Goal: Task Accomplishment & Management: Complete application form

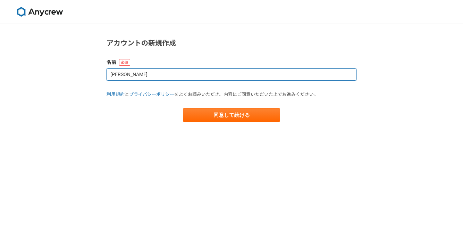
click at [120, 75] on input "[PERSON_NAME]" at bounding box center [232, 74] width 250 height 12
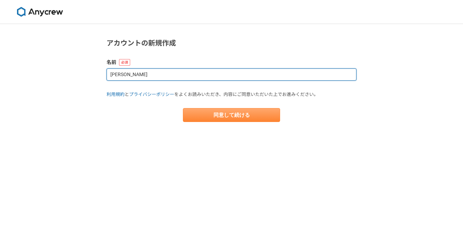
type input "[PERSON_NAME]"
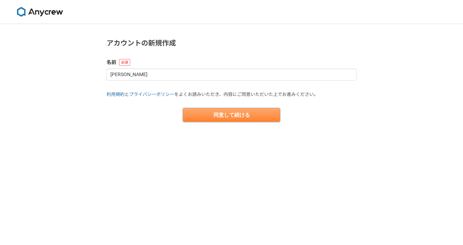
click at [191, 113] on button "同意して続ける" at bounding box center [231, 115] width 97 height 14
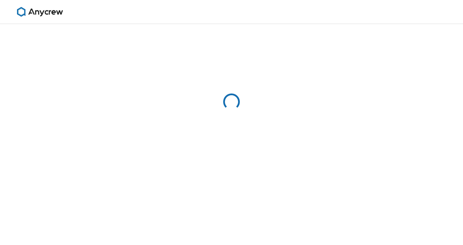
select select "13"
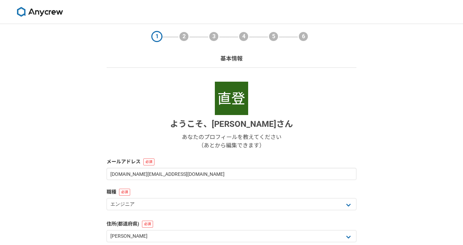
scroll to position [7, 0]
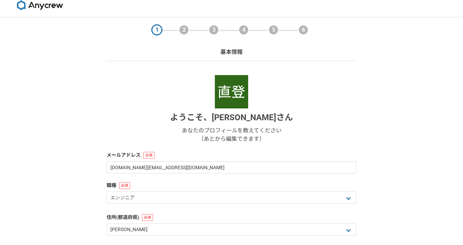
click at [230, 104] on img at bounding box center [231, 91] width 33 height 33
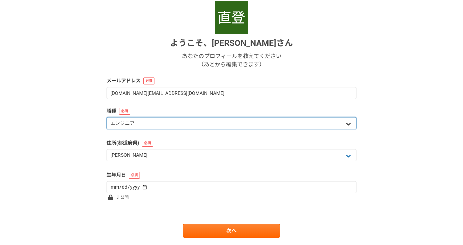
click at [132, 124] on select "エンジニア デザイナー ライター 営業 マーケティング 企画・事業開発 バックオフィス その他" at bounding box center [232, 123] width 250 height 12
select select "5"
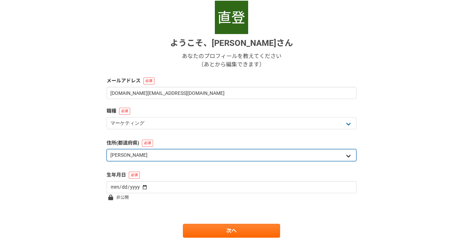
click at [136, 156] on select "北海道 青森県 岩手県 宮城県 秋田県 山形県 福島県 茨城県 栃木県 群馬県 埼玉県 千葉県 東京都 神奈川県 新潟県 富山県 石川県 福井県 山梨県 長野…" at bounding box center [232, 155] width 250 height 12
select select "27"
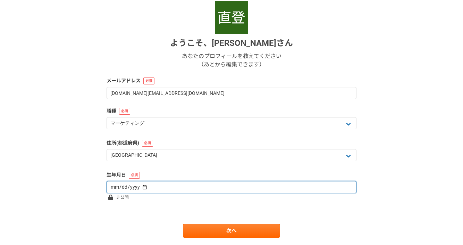
click at [125, 183] on input "date" at bounding box center [232, 187] width 250 height 12
click at [140, 187] on input "date" at bounding box center [232, 187] width 250 height 12
type input "1995-11-13"
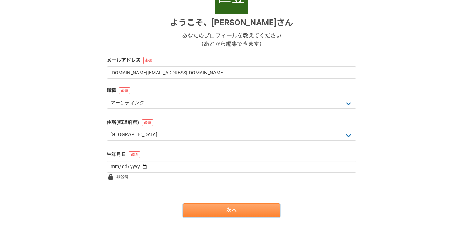
click at [228, 209] on link "次へ" at bounding box center [231, 210] width 97 height 14
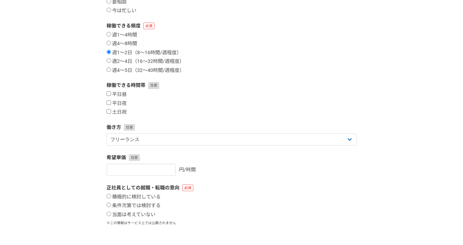
scroll to position [0, 0]
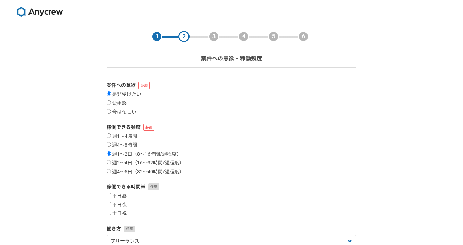
click at [120, 106] on label "要相談" at bounding box center [117, 103] width 20 height 6
click at [111, 105] on input "要相談" at bounding box center [109, 102] width 5 height 5
radio input "true"
click at [123, 162] on label "週2〜4日（16〜32時間/週程度）" at bounding box center [146, 163] width 78 height 6
click at [111, 162] on input "週2〜4日（16〜32時間/週程度）" at bounding box center [109, 162] width 5 height 5
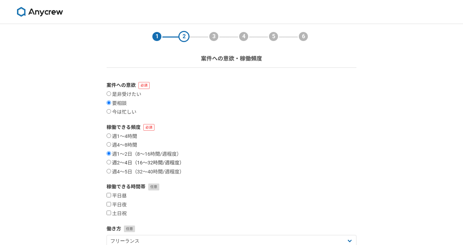
radio input "true"
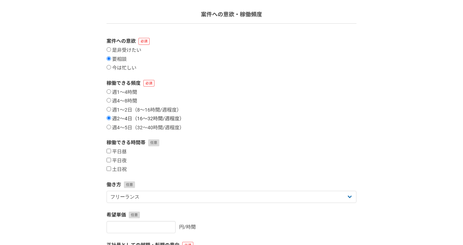
scroll to position [44, 0]
click at [115, 149] on label "平日昼" at bounding box center [117, 151] width 20 height 6
click at [111, 149] on input "平日昼" at bounding box center [109, 150] width 5 height 5
checkbox input "true"
click at [115, 159] on label "平日夜" at bounding box center [117, 160] width 20 height 6
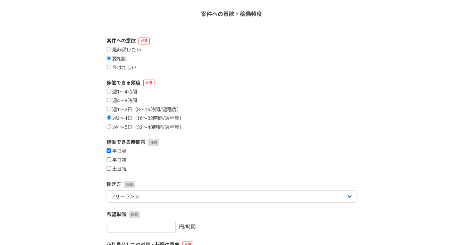
click at [111, 159] on input "平日夜" at bounding box center [109, 159] width 5 height 5
checkbox input "true"
click at [115, 172] on form "案件への意欲 是非受けたい 要相談 今は忙しい 稼働できる頻度 週1〜4時間 週4〜8時間 週1〜2日（8〜16時間/週程度） 週2〜4日（16〜32時間/週…" at bounding box center [232, 177] width 250 height 281
click at [116, 170] on label "土日祝" at bounding box center [117, 169] width 20 height 6
click at [111, 170] on input "土日祝" at bounding box center [109, 168] width 5 height 5
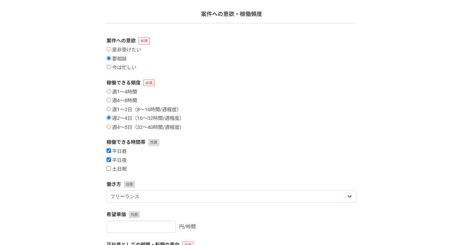
checkbox input "true"
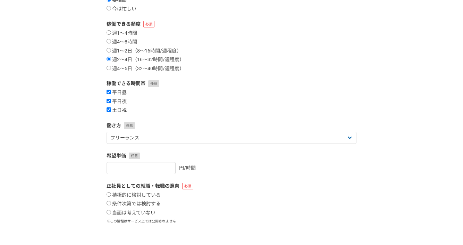
scroll to position [124, 0]
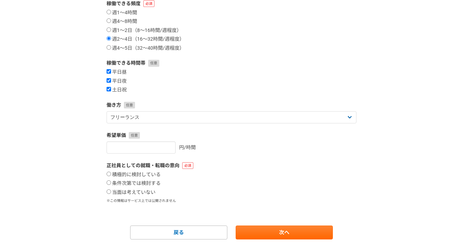
click at [122, 155] on form "案件への意欲 是非受けたい 要相談 今は忙しい 稼働できる頻度 週1〜4時間 週4〜8時間 週1〜2日（8〜16時間/週程度） 週2〜4日（16〜32時間/週…" at bounding box center [232, 98] width 250 height 281
click at [122, 147] on input "number" at bounding box center [141, 147] width 69 height 12
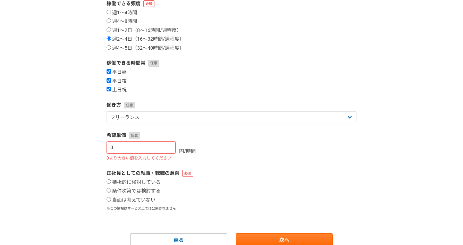
click at [163, 148] on input "0" at bounding box center [141, 147] width 69 height 12
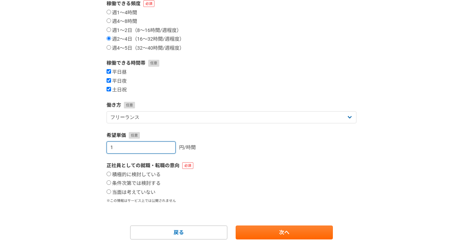
type input "1"
click at [163, 147] on input "1" at bounding box center [141, 147] width 69 height 12
click at [154, 147] on input "1" at bounding box center [141, 147] width 69 height 12
type input "3500"
click at [192, 171] on div "正社員としての就職・転職の意向 積極的に検討している 条件次第では検討する 当面は考えていない ※この情報はサービス上では公開されません" at bounding box center [232, 183] width 250 height 42
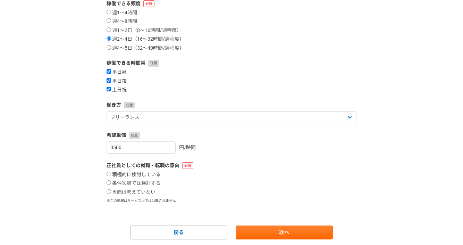
scroll to position [146, 0]
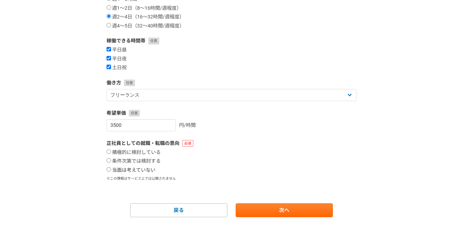
click at [114, 167] on label "当面は考えていない" at bounding box center [131, 170] width 49 height 6
click at [111, 167] on input "当面は考えていない" at bounding box center [109, 169] width 5 height 5
radio input "true"
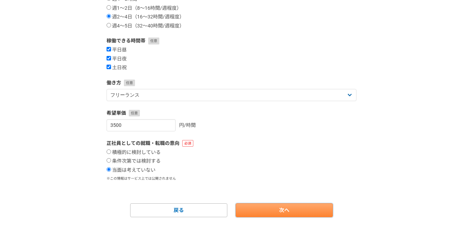
click at [248, 208] on link "次へ" at bounding box center [284, 210] width 97 height 14
select select
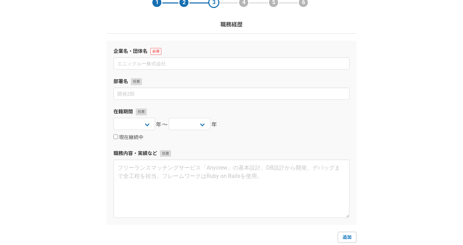
scroll to position [0, 0]
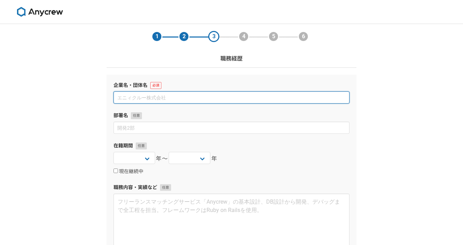
click at [155, 99] on input at bounding box center [232, 97] width 236 height 12
type input "k"
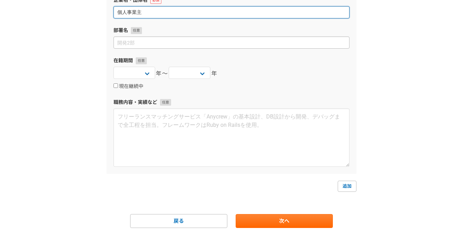
scroll to position [96, 0]
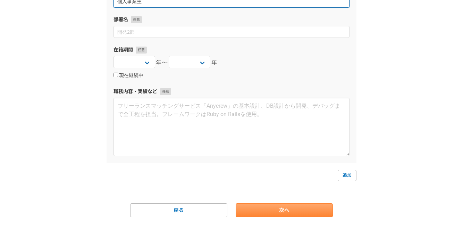
type input "個人事業主"
click at [266, 211] on link "次へ" at bounding box center [284, 210] width 97 height 14
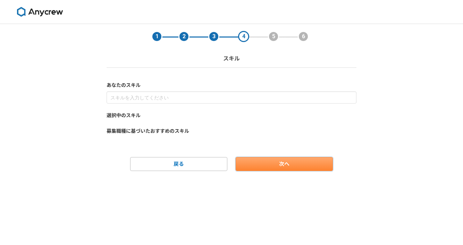
scroll to position [0, 0]
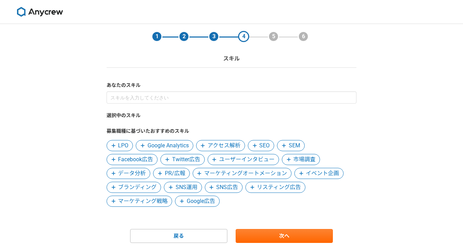
click at [178, 184] on span "SNS運用" at bounding box center [187, 187] width 22 height 8
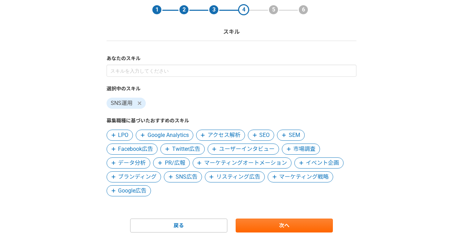
scroll to position [27, 0]
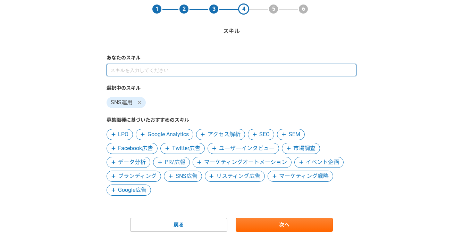
click at [137, 73] on input at bounding box center [232, 70] width 250 height 12
type input "MEO"
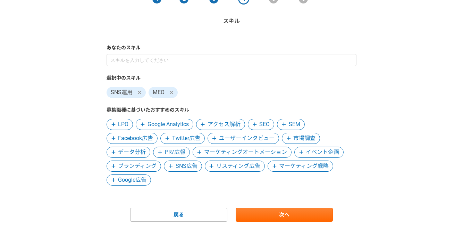
scroll to position [39, 0]
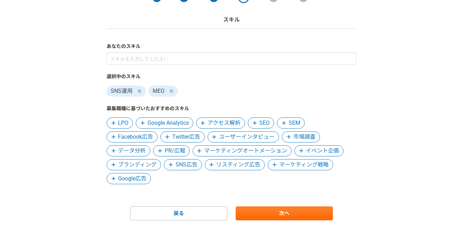
click at [295, 167] on span "マーケティング戦略" at bounding box center [304, 165] width 50 height 8
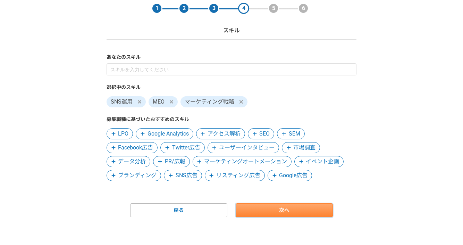
click at [285, 205] on link "次へ" at bounding box center [284, 210] width 97 height 14
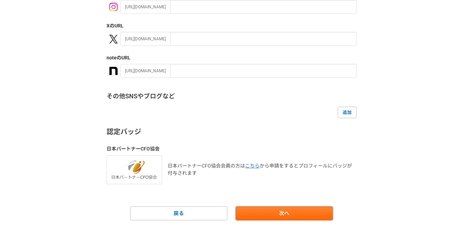
scroll to position [137, 0]
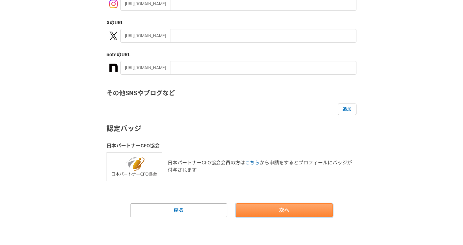
click at [281, 216] on link "次へ" at bounding box center [284, 210] width 97 height 14
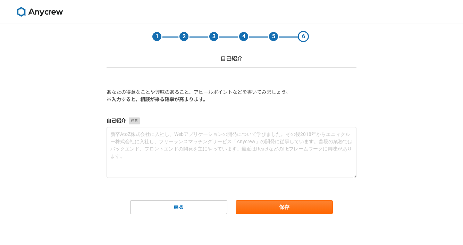
scroll to position [0, 0]
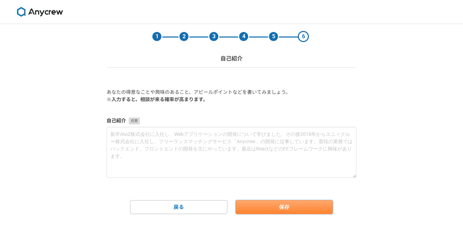
click at [253, 202] on button "保存" at bounding box center [284, 207] width 97 height 14
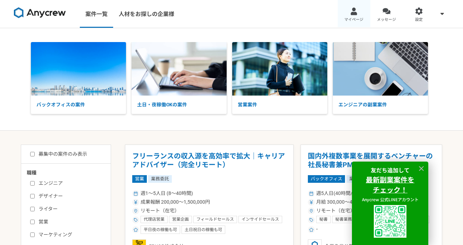
click at [360, 14] on link "マイページ" at bounding box center [354, 14] width 33 height 28
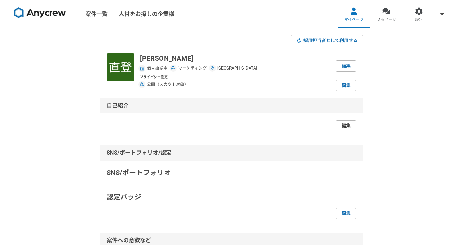
click at [354, 126] on link "編集" at bounding box center [346, 125] width 21 height 11
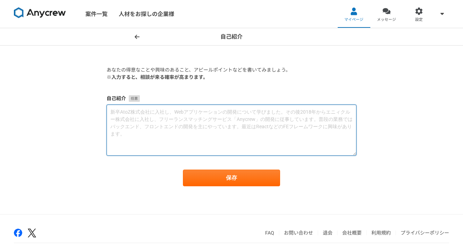
click at [212, 130] on textarea at bounding box center [232, 130] width 250 height 51
paste textarea "Instagram専門の運用代行 | 運用歴4年目 ▼経歴 ・立命館大学卒業 ・社会人経験を6年 →大手ハウスメーカーで注文住宅の営業 →SNS運用などを扱う…"
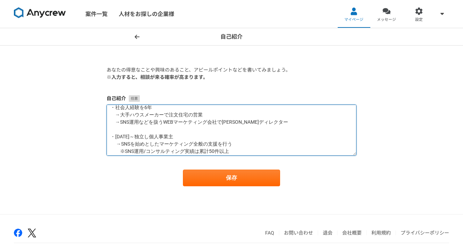
scroll to position [36, 0]
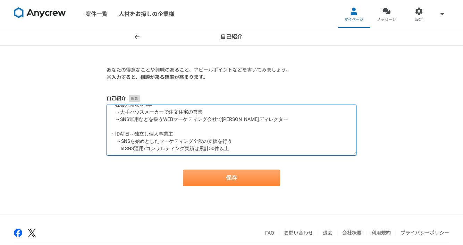
type textarea "Instagram専門の運用代行 | 運用歴4年目 ▼経歴 ・立命館大学卒業 ・社会人経験を6年 →大手ハウスメーカーで注文住宅の営業 →SNS運用などを扱う…"
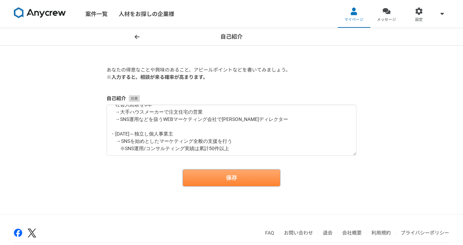
click at [202, 171] on button "保存" at bounding box center [231, 178] width 97 height 17
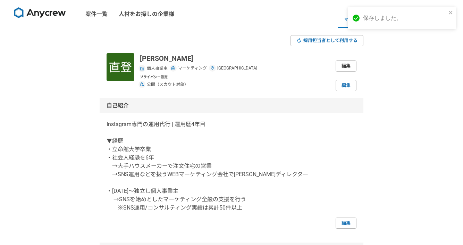
click at [338, 62] on link "編集" at bounding box center [346, 65] width 21 height 11
select select "5"
select select "27"
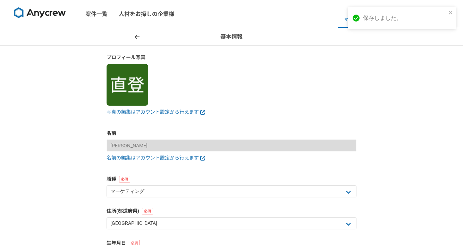
click at [129, 96] on img at bounding box center [128, 85] width 42 height 42
click at [137, 109] on link "写真の編集はアカウント設定から行えます" at bounding box center [232, 111] width 250 height 7
click at [380, 10] on link "メッセージ" at bounding box center [387, 14] width 33 height 28
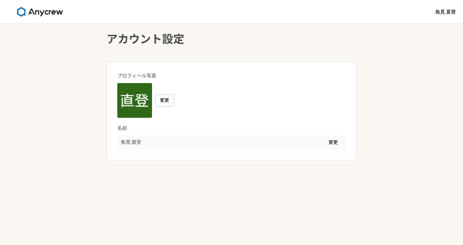
click at [161, 100] on button "変更" at bounding box center [165, 100] width 18 height 11
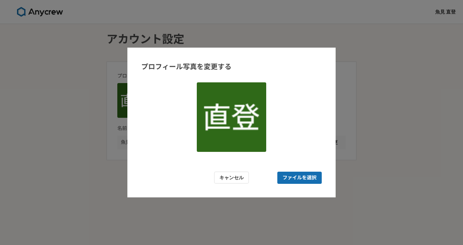
click at [217, 124] on img at bounding box center [231, 116] width 69 height 69
click at [221, 172] on button "キャンセル" at bounding box center [231, 178] width 35 height 12
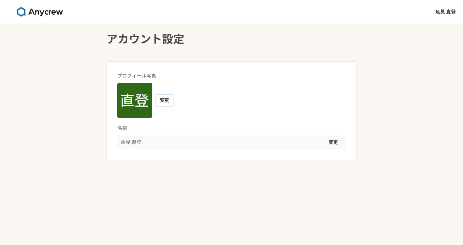
click at [165, 104] on button "変更" at bounding box center [165, 100] width 18 height 11
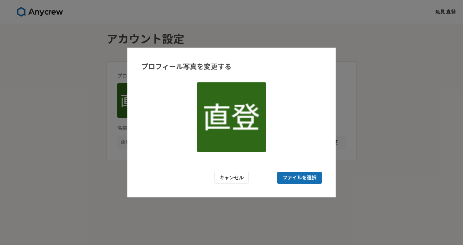
click at [246, 118] on img at bounding box center [231, 116] width 69 height 69
click at [223, 183] on button "キャンセル" at bounding box center [231, 178] width 35 height 12
